Goal: Task Accomplishment & Management: Manage account settings

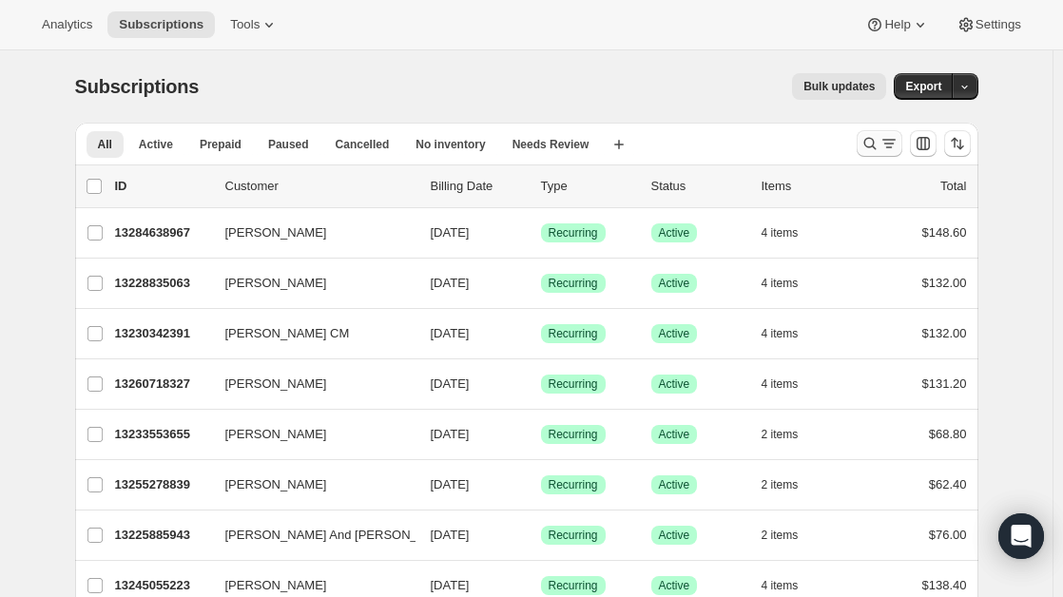
click at [868, 146] on icon "Search and filter results" at bounding box center [870, 143] width 19 height 19
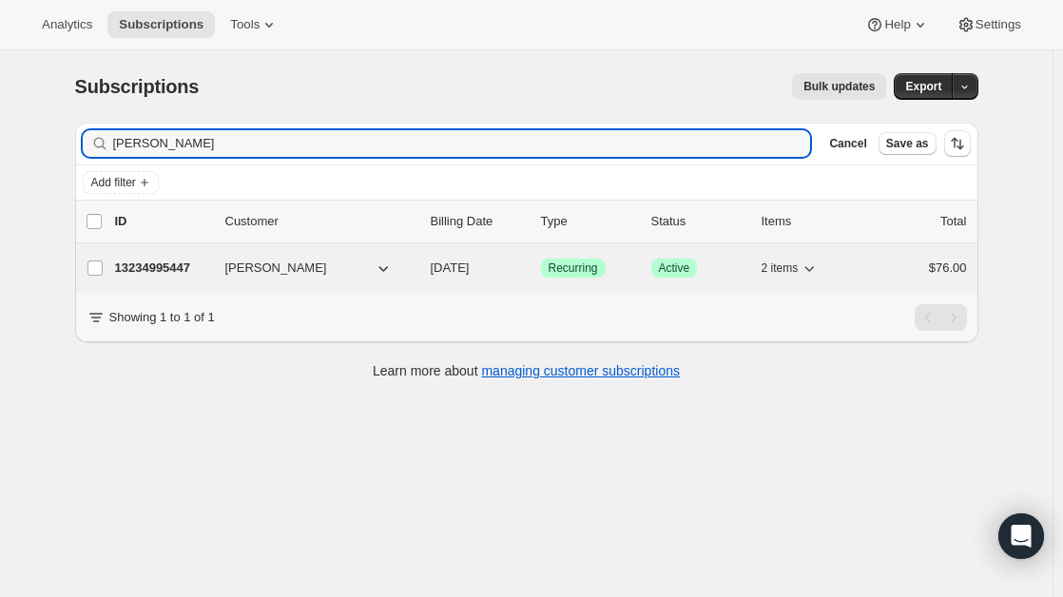
type input "[PERSON_NAME]"
click at [274, 274] on span "[PERSON_NAME]" at bounding box center [276, 268] width 102 height 19
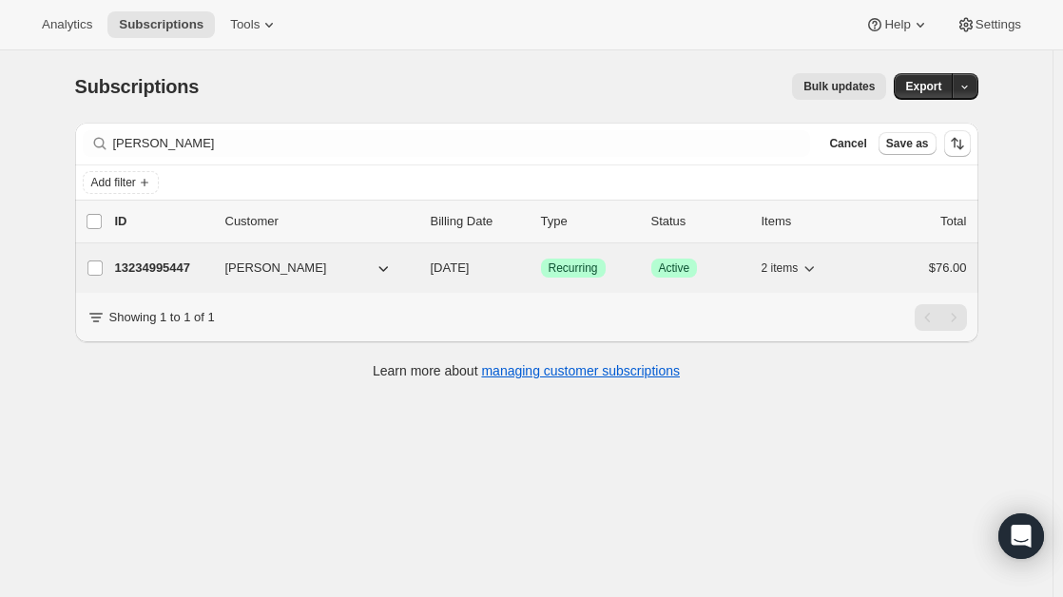
click at [164, 267] on p "13234995447" at bounding box center [162, 268] width 95 height 19
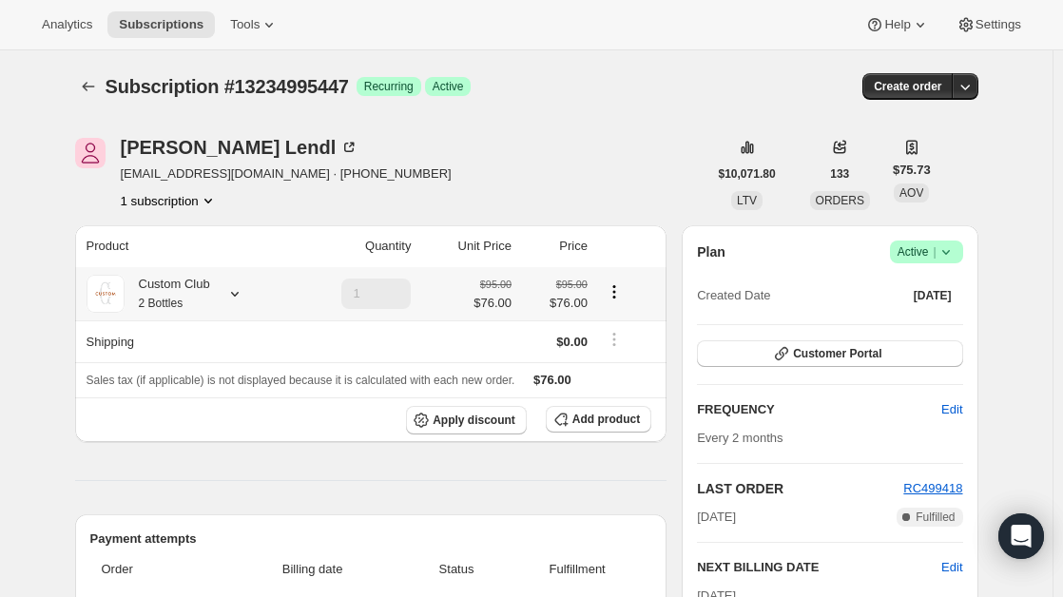
scroll to position [153, 0]
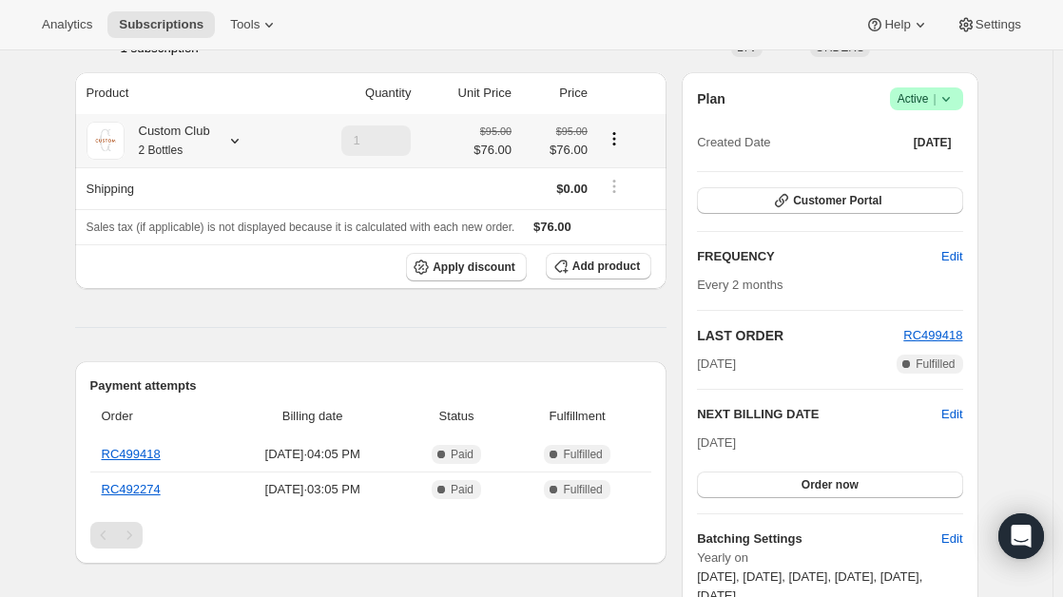
click at [235, 129] on div "Custom Club 2 Bottles" at bounding box center [187, 141] width 201 height 38
click at [226, 140] on div at bounding box center [231, 140] width 27 height 19
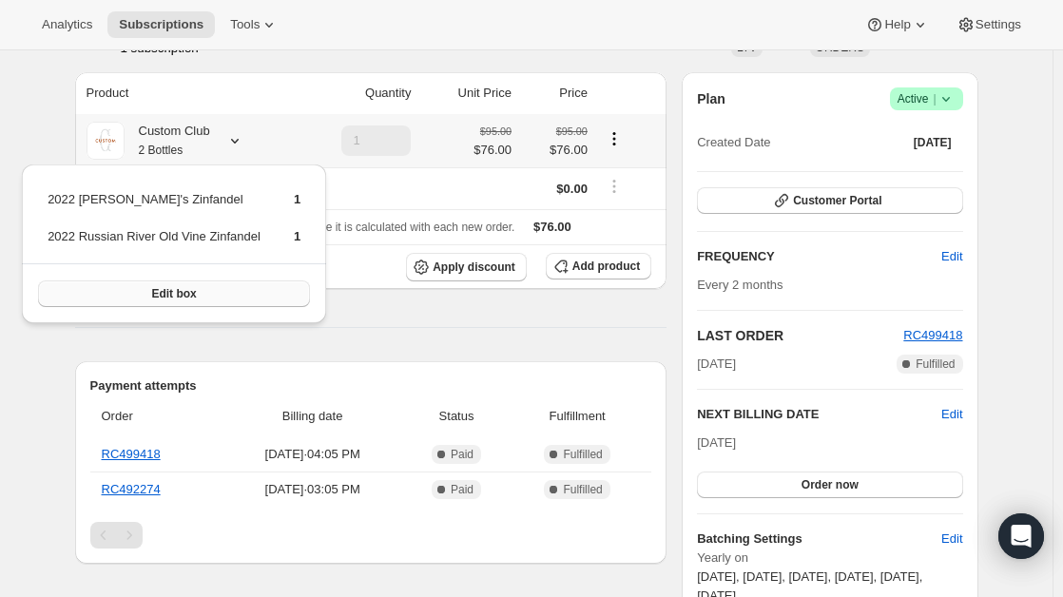
click at [197, 296] on button "Edit box" at bounding box center [174, 294] width 272 height 27
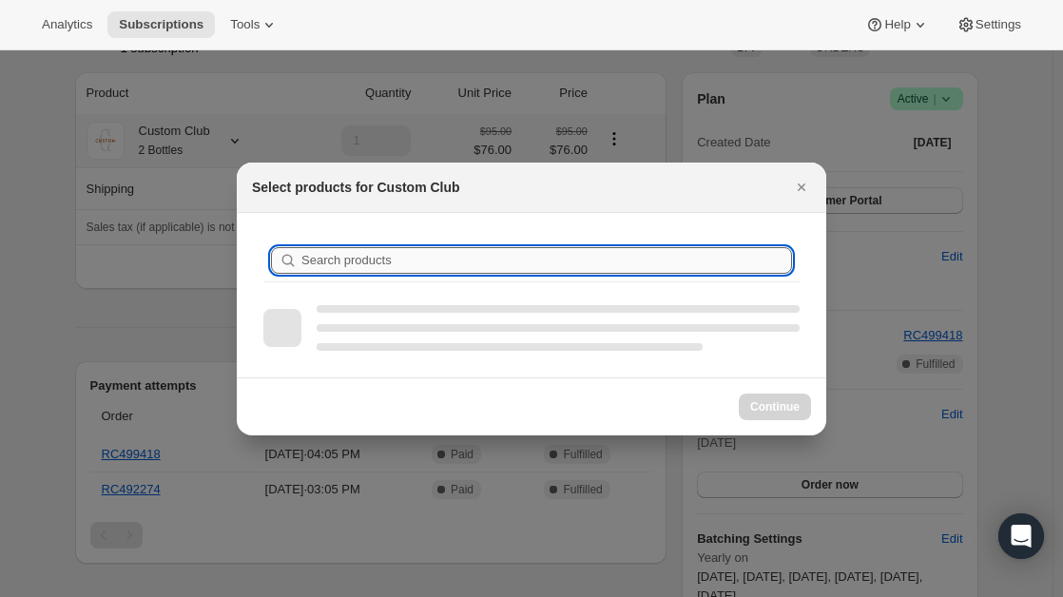
click at [432, 257] on input "Search products" at bounding box center [546, 260] width 491 height 27
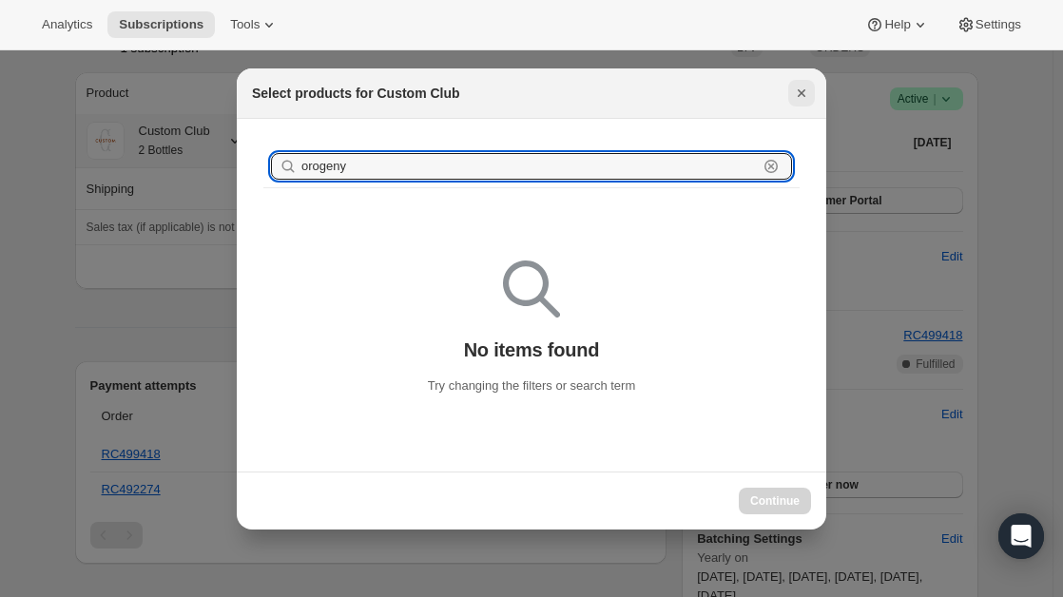
type input "orogeny"
click at [802, 94] on icon "Close" at bounding box center [802, 93] width 8 height 8
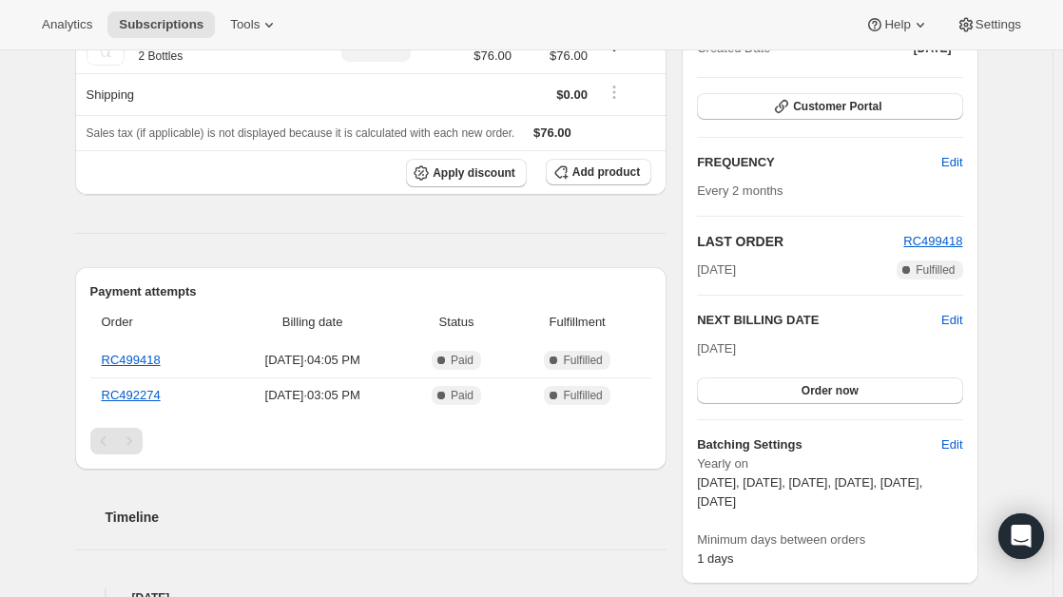
scroll to position [0, 0]
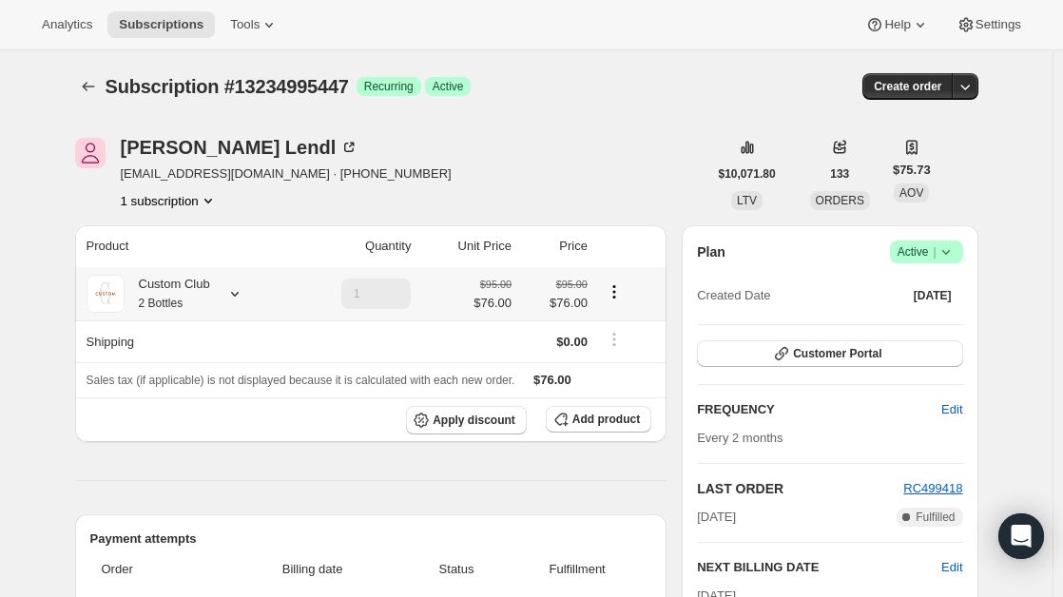
click at [217, 299] on div "Custom Club 2 Bottles" at bounding box center [187, 294] width 201 height 38
click at [224, 287] on div at bounding box center [231, 293] width 27 height 19
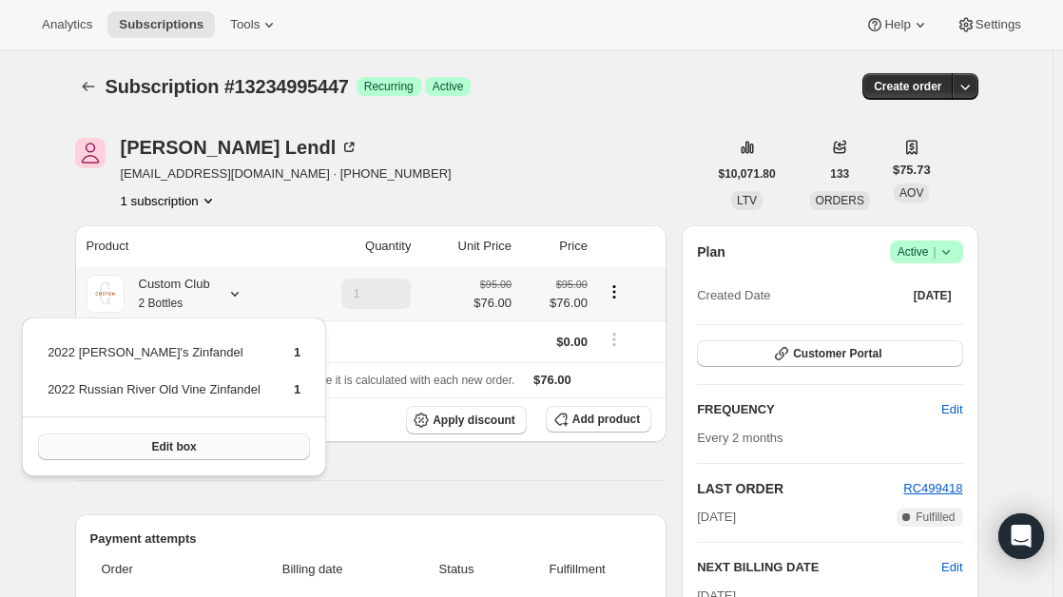
click at [172, 438] on button "Edit box" at bounding box center [174, 447] width 272 height 27
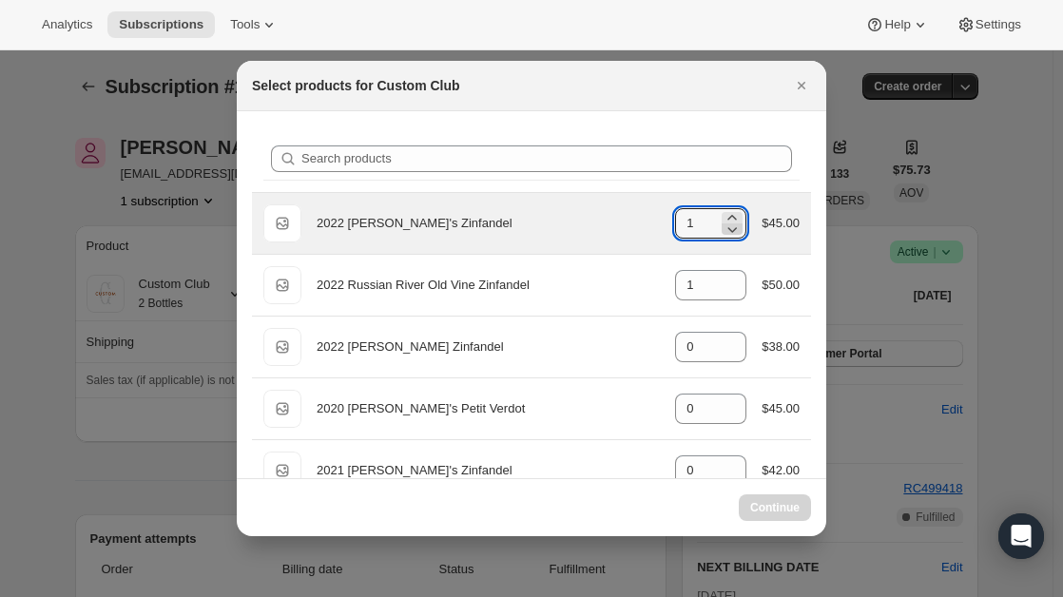
click at [729, 229] on icon ":ret:" at bounding box center [734, 230] width 10 height 6
type input "1"
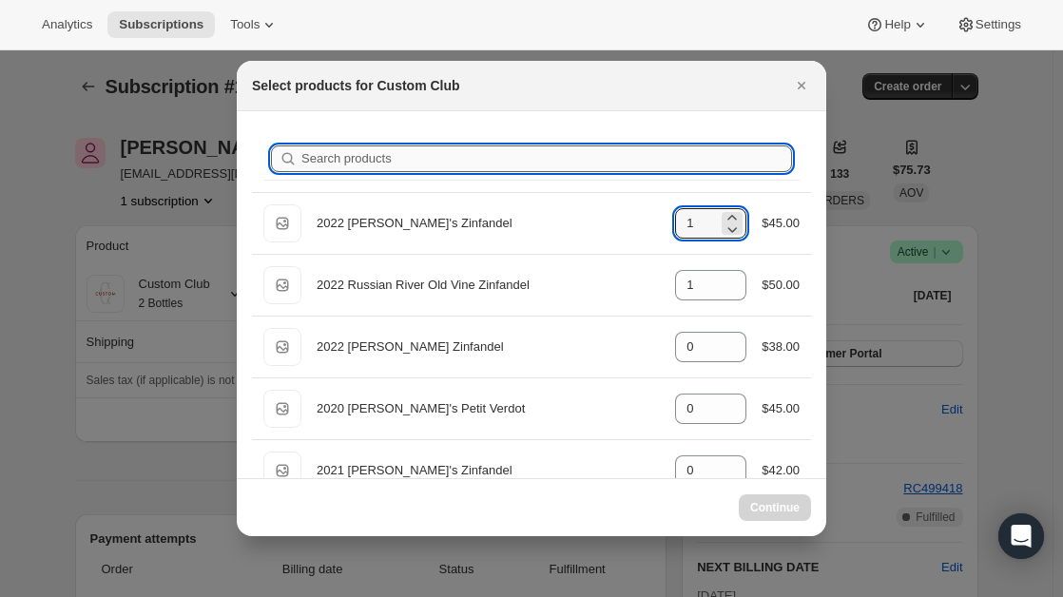
click at [501, 151] on input "Search products" at bounding box center [546, 159] width 491 height 27
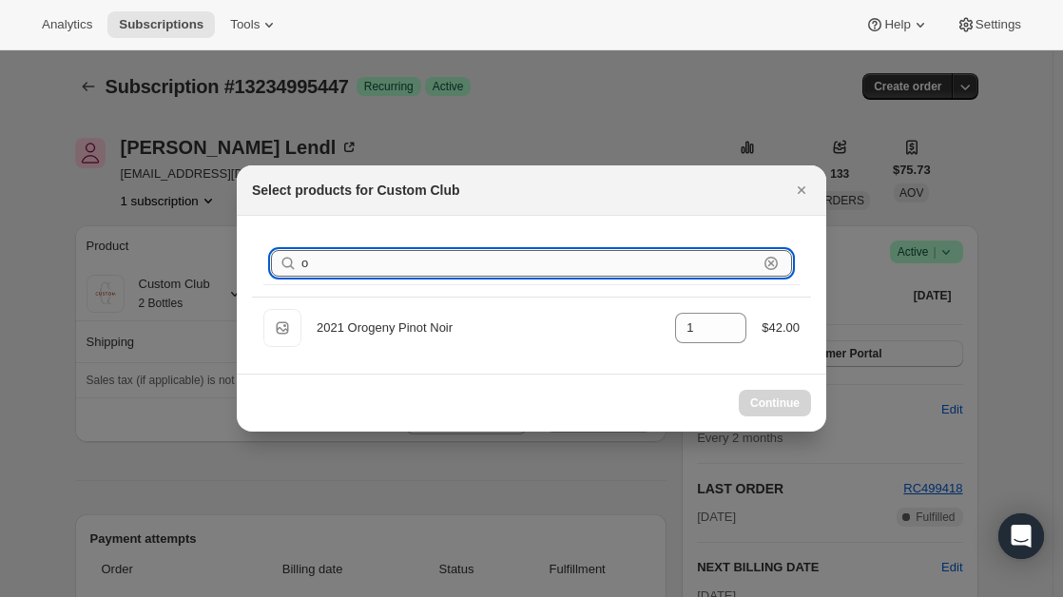
type input "or"
type input "0"
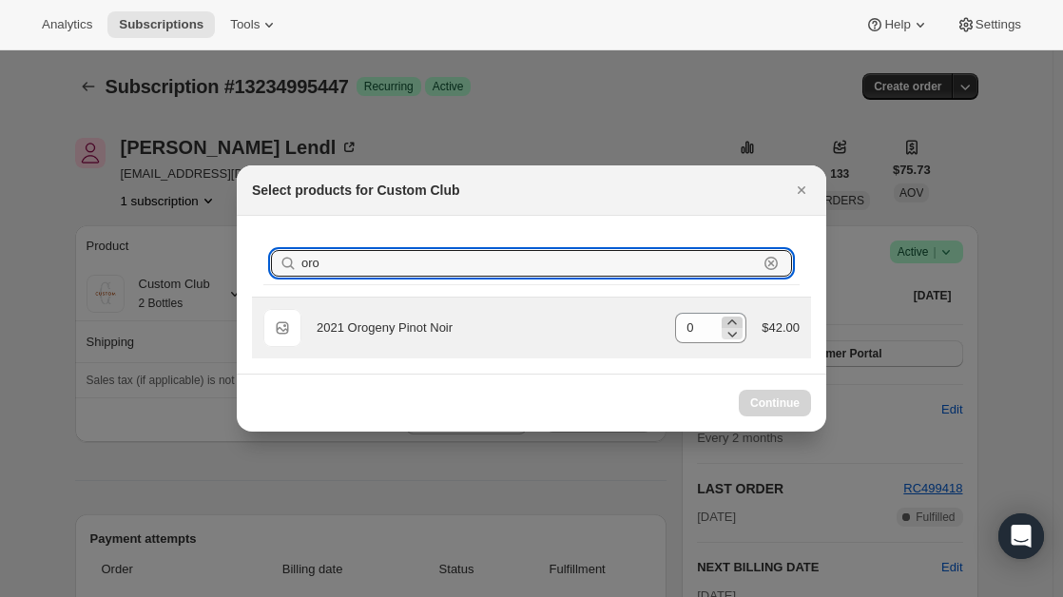
type input "oro"
click at [733, 321] on icon ":ret:" at bounding box center [733, 322] width 9 height 5
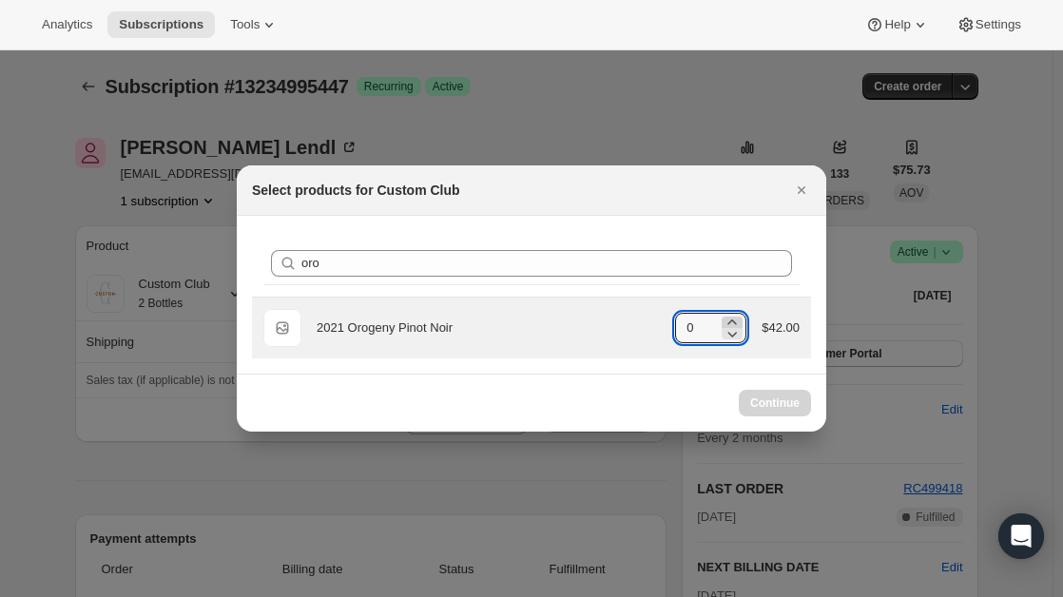
click at [733, 320] on icon ":ret:" at bounding box center [732, 322] width 19 height 19
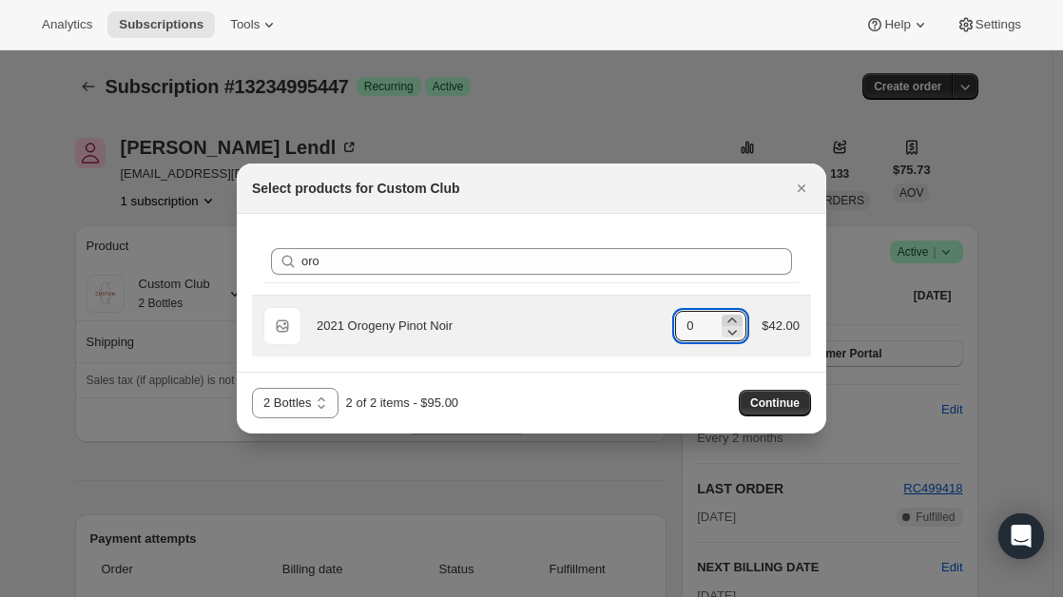
click at [733, 320] on icon ":ret:" at bounding box center [733, 320] width 9 height 5
type input "1"
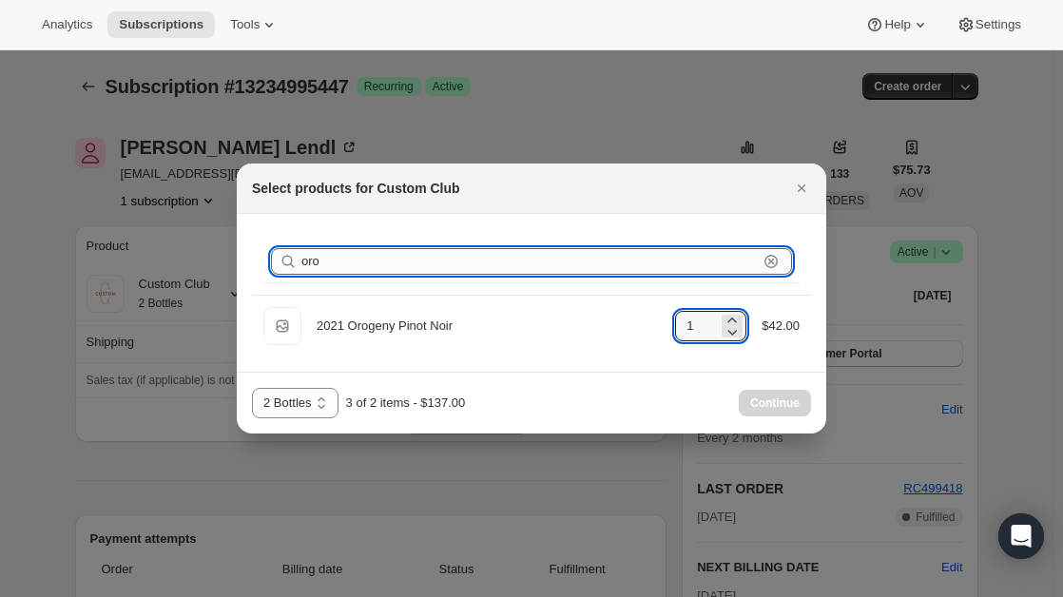
click at [389, 250] on input "oro" at bounding box center [529, 261] width 457 height 27
type input "o"
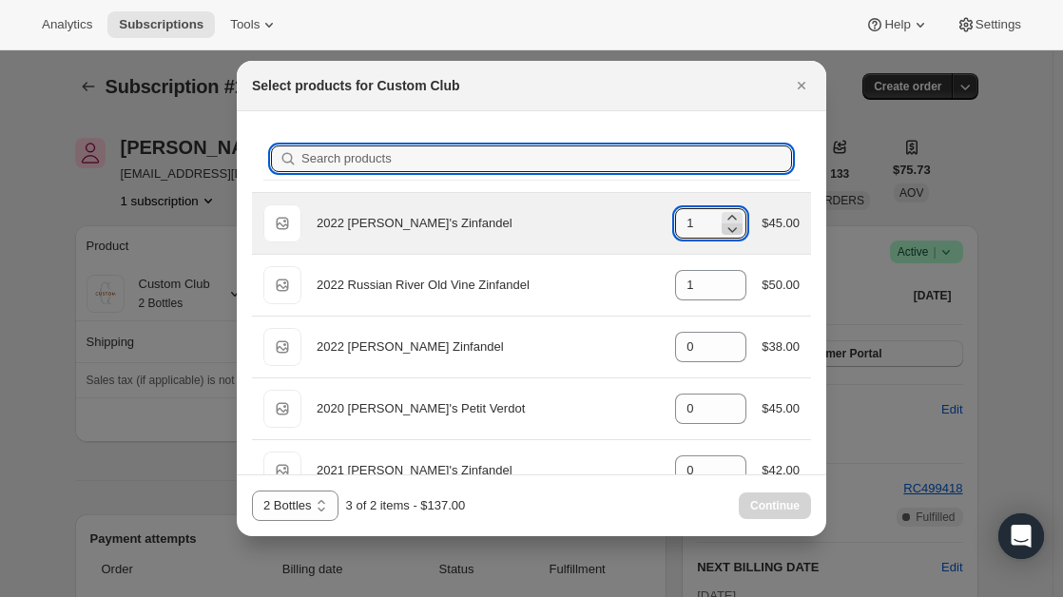
click at [729, 230] on icon ":ret:" at bounding box center [734, 230] width 10 height 6
type input "0"
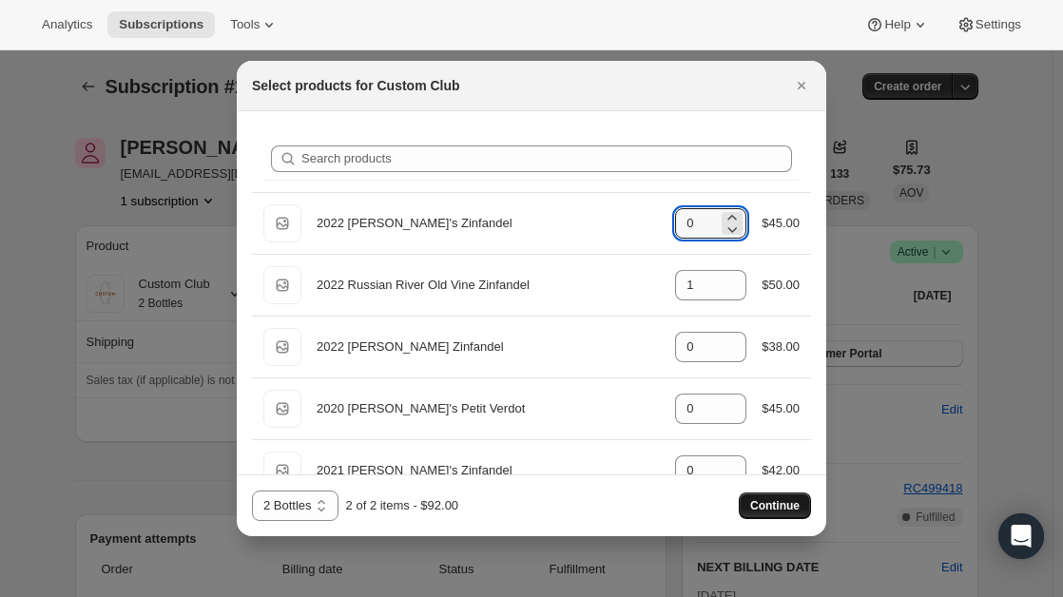
click at [753, 497] on button "Continue" at bounding box center [775, 506] width 72 height 27
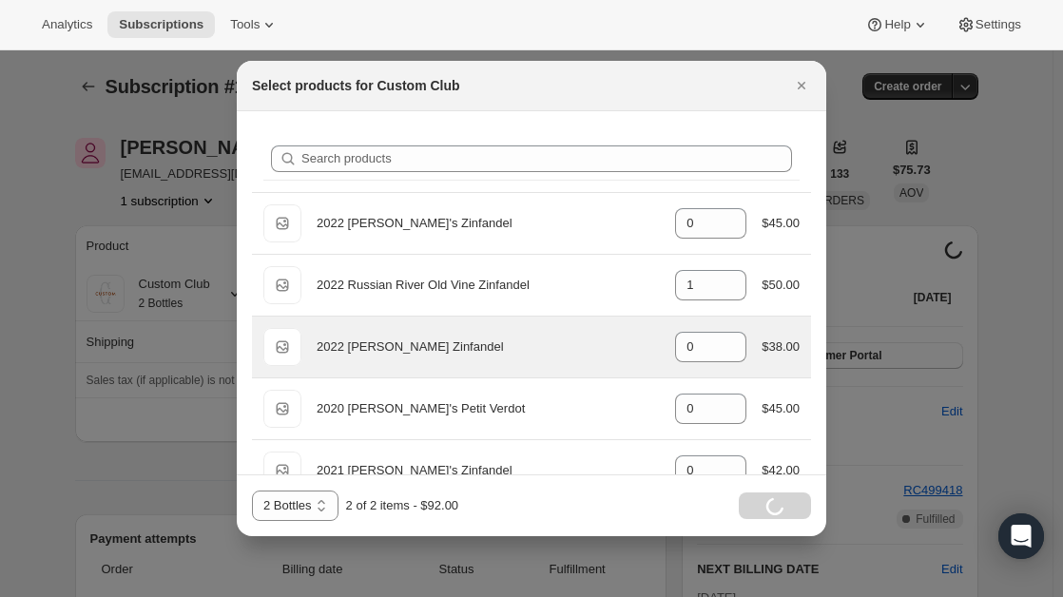
click at [571, 366] on div "Default Title 2022 [PERSON_NAME] Zinfandel gid://shopify/ProductVariant/4513846…" at bounding box center [531, 347] width 559 height 61
